Goal: Information Seeking & Learning: Learn about a topic

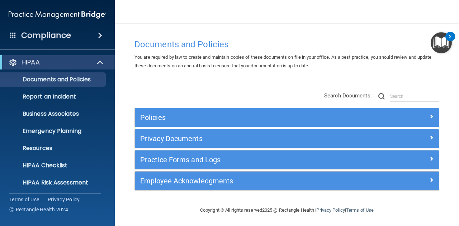
scroll to position [2, 0]
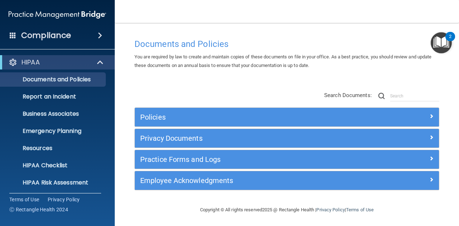
click at [102, 33] on span at bounding box center [100, 35] width 4 height 9
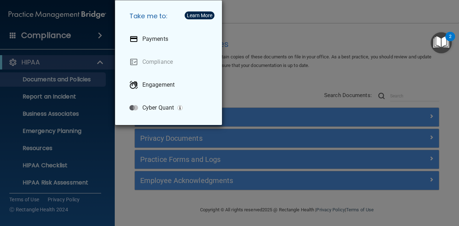
click at [277, 35] on div "Take me to: Payments Compliance Engagement Cyber Quant" at bounding box center [229, 113] width 459 height 226
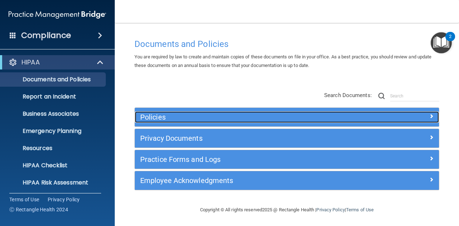
click at [172, 118] on h5 "Policies" at bounding box center [248, 117] width 217 height 8
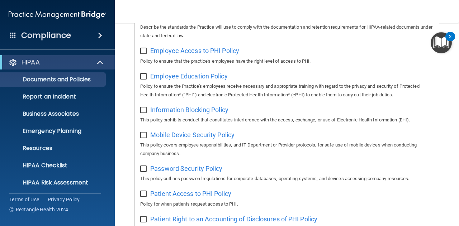
scroll to position [397, 0]
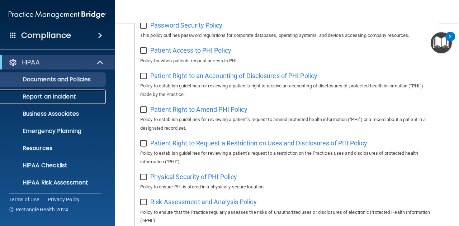
click at [62, 93] on p "Report an Incident" at bounding box center [54, 96] width 98 height 7
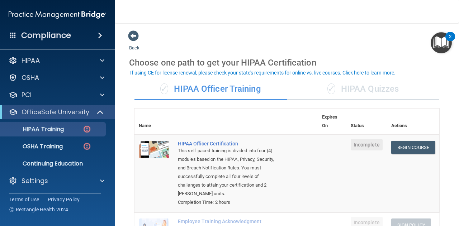
scroll to position [2, 0]
click at [66, 161] on p "Continuing Education" at bounding box center [54, 163] width 98 height 7
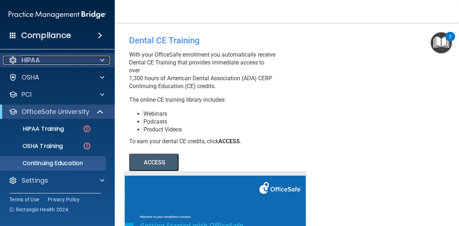
click at [88, 62] on div "HIPAA" at bounding box center [47, 60] width 89 height 9
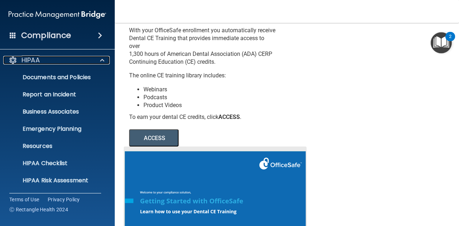
scroll to position [36, 0]
